Goal: Check status: Check status

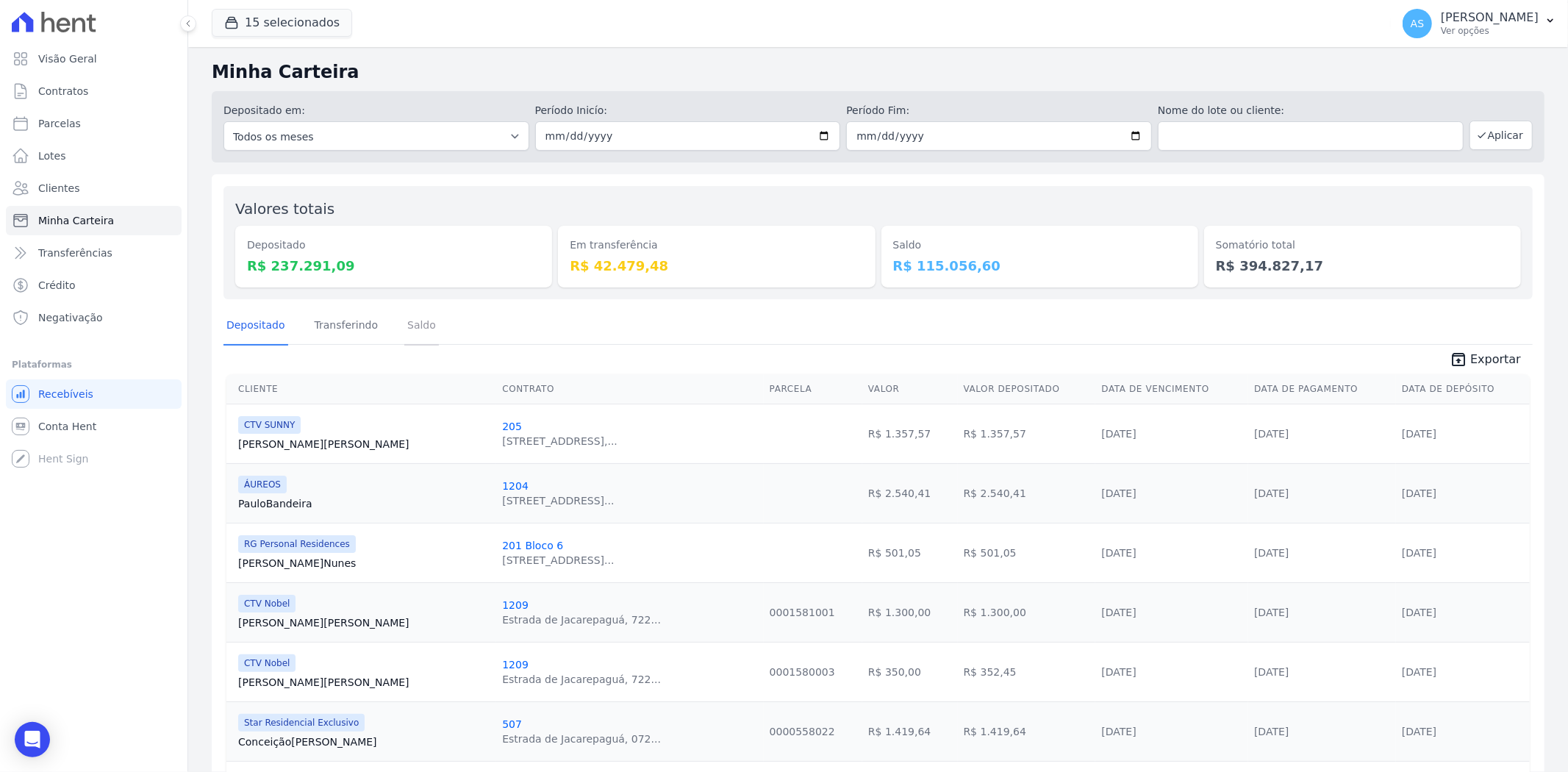
click at [405, 320] on link "Saldo" at bounding box center [422, 327] width 34 height 38
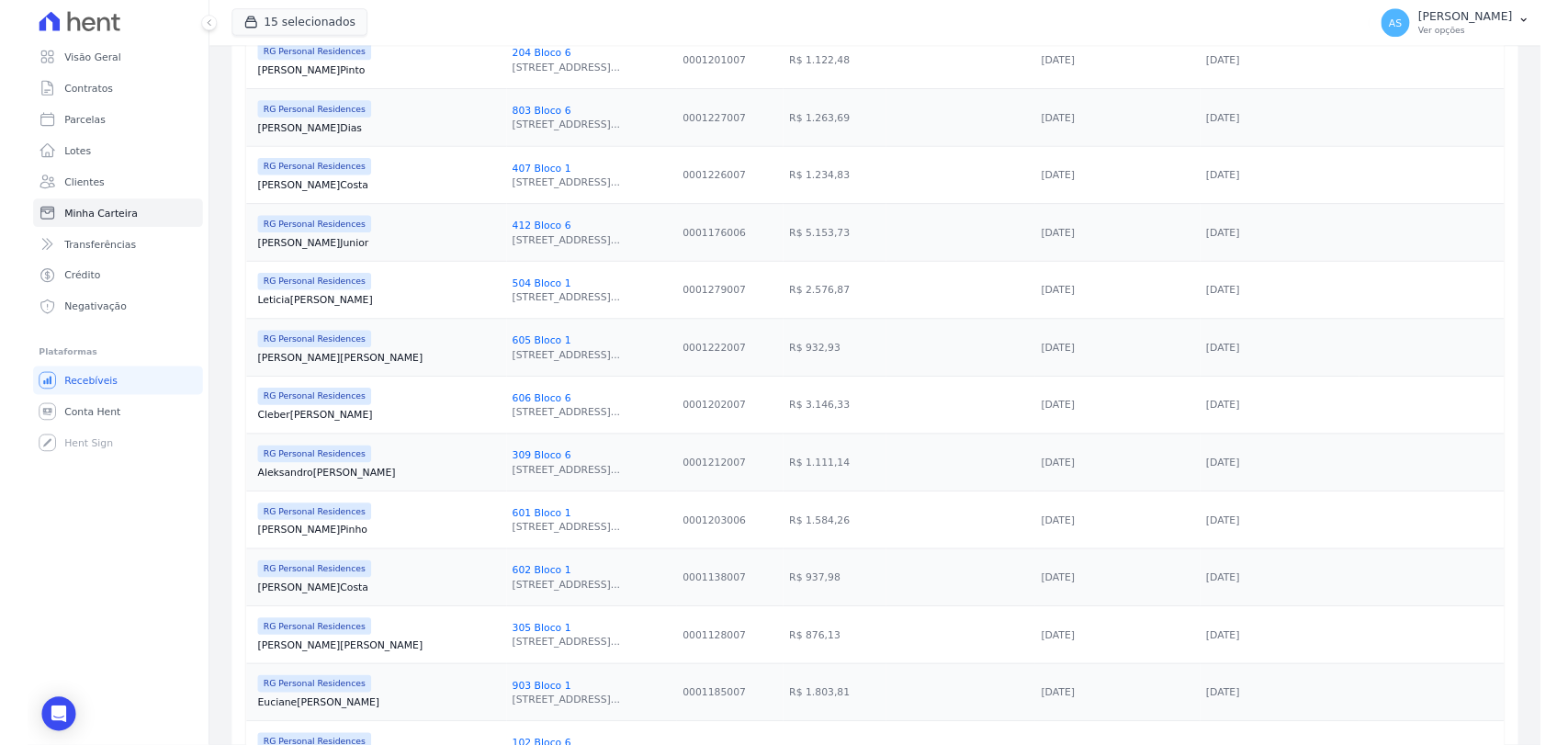
scroll to position [276, 0]
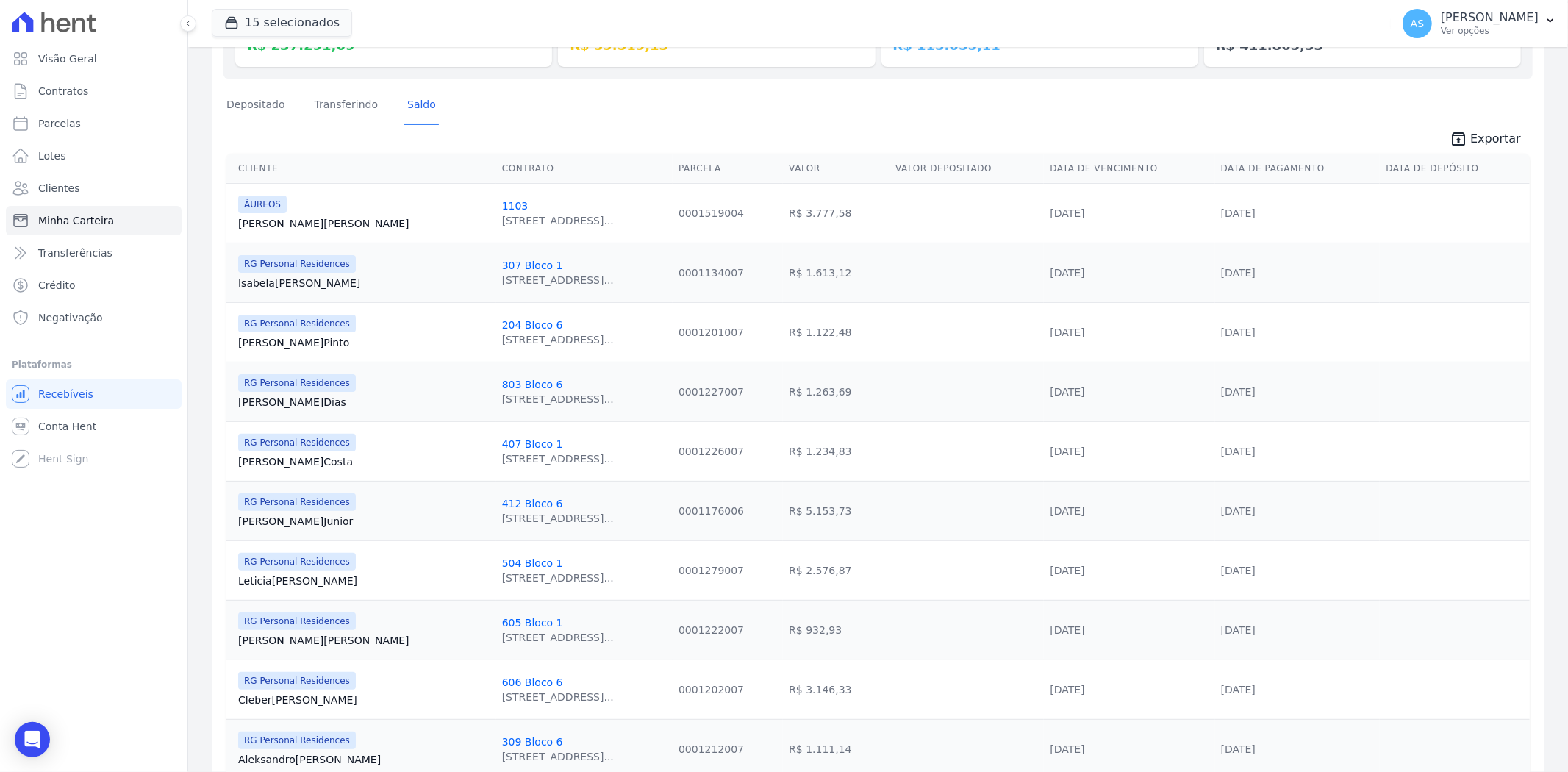
click at [890, 584] on td at bounding box center [966, 570] width 154 height 60
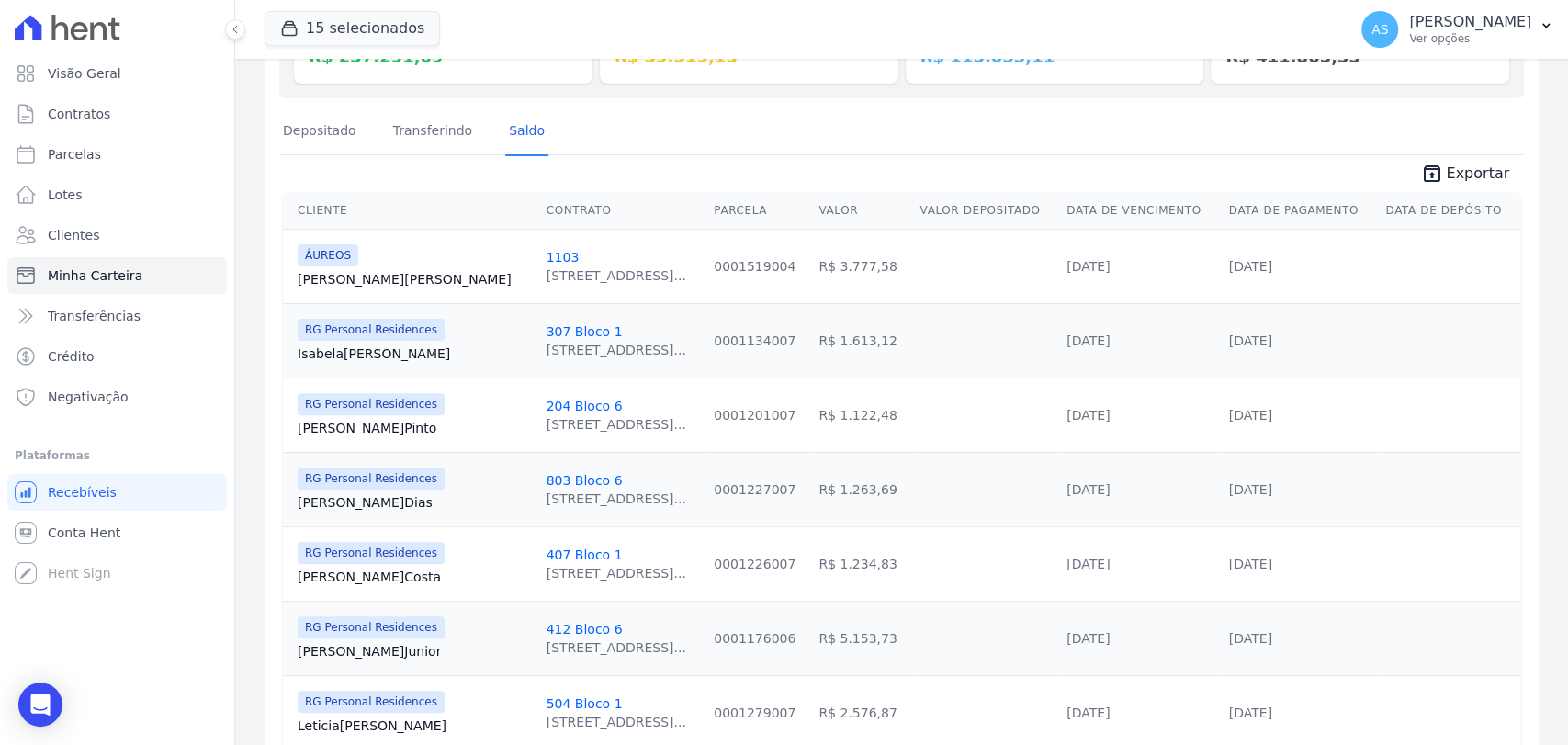
scroll to position [0, 0]
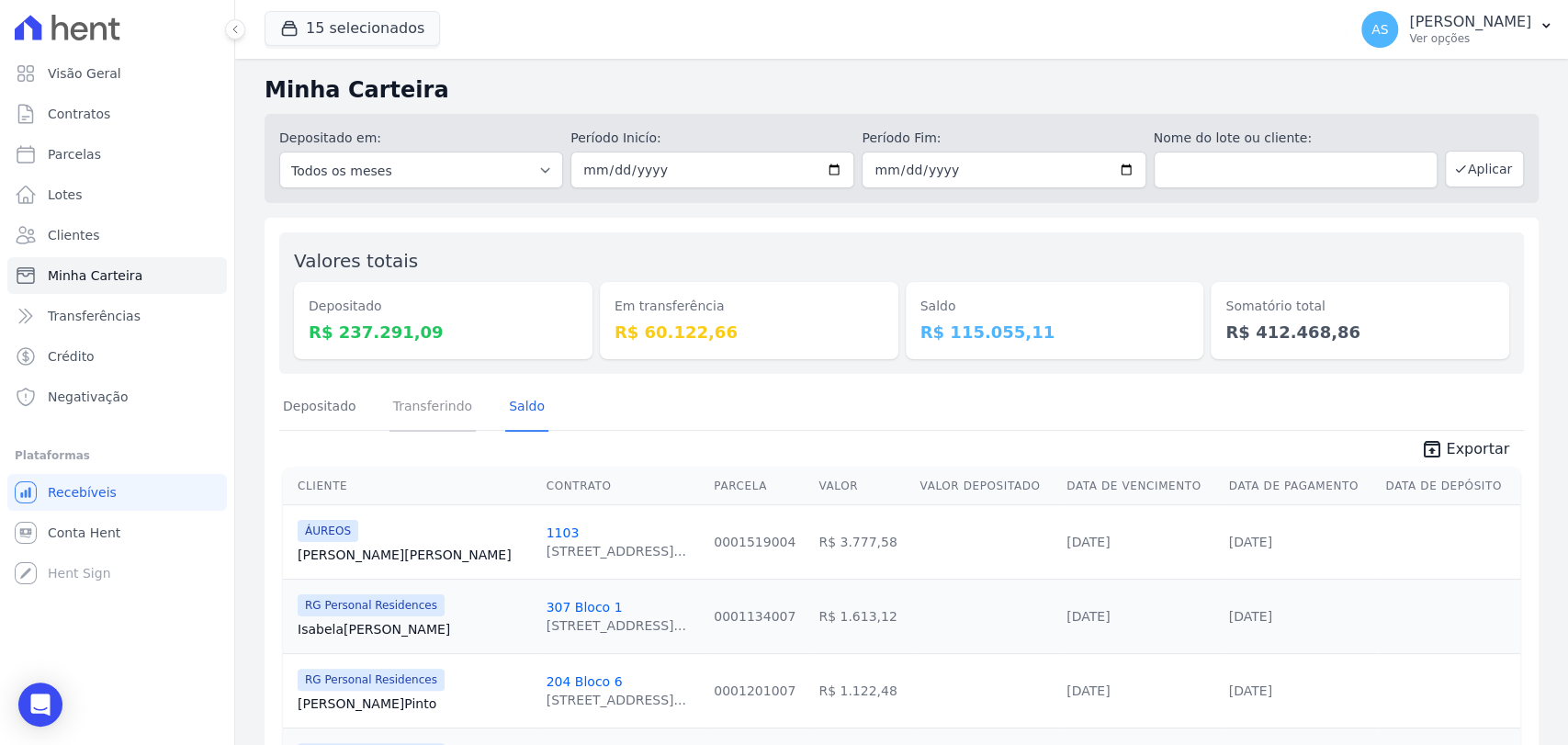
click at [397, 412] on link "Transferindo" at bounding box center [433, 408] width 87 height 48
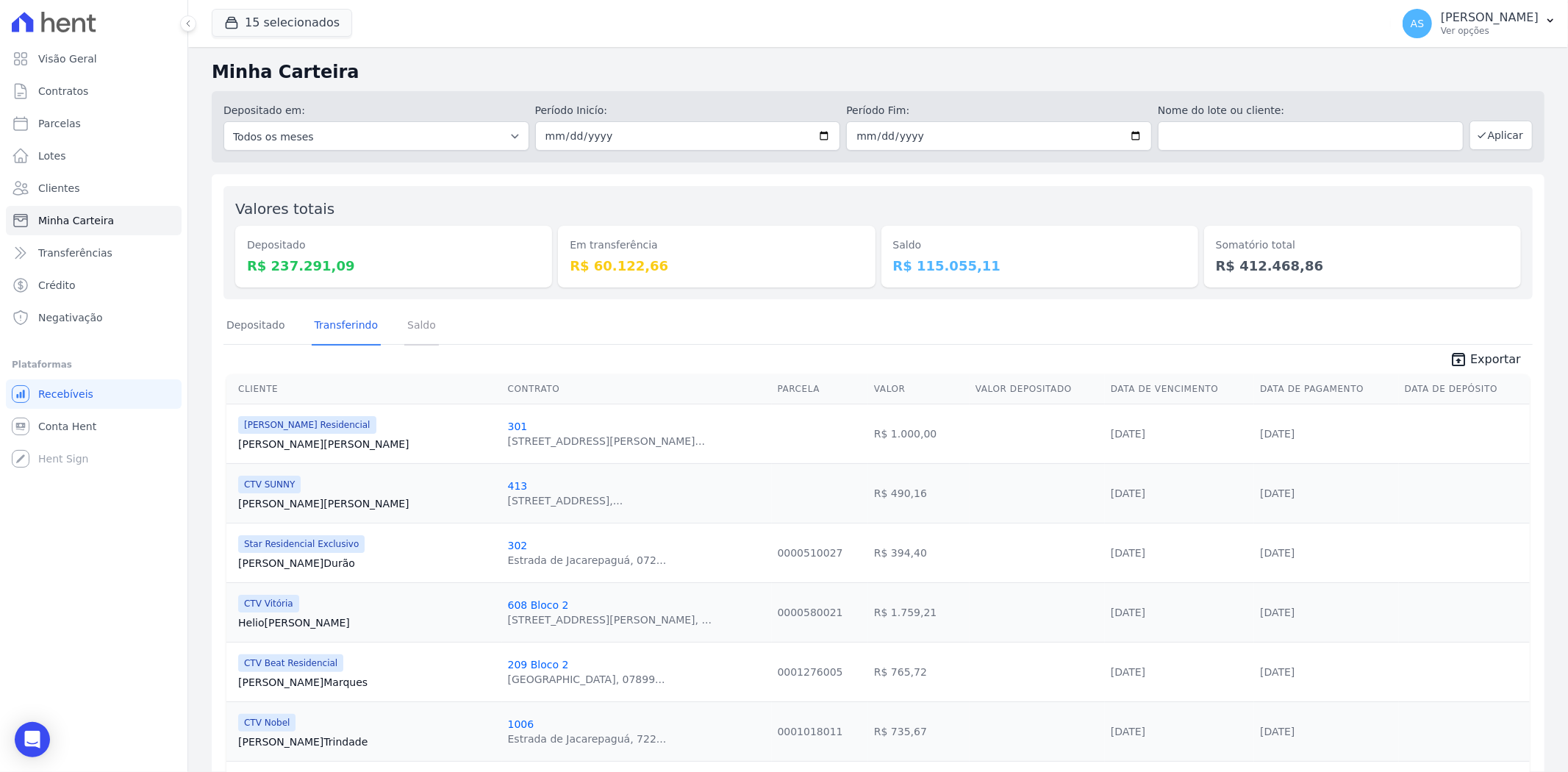
click at [410, 332] on link "Saldo" at bounding box center [422, 327] width 34 height 38
